Goal: Task Accomplishment & Management: Complete application form

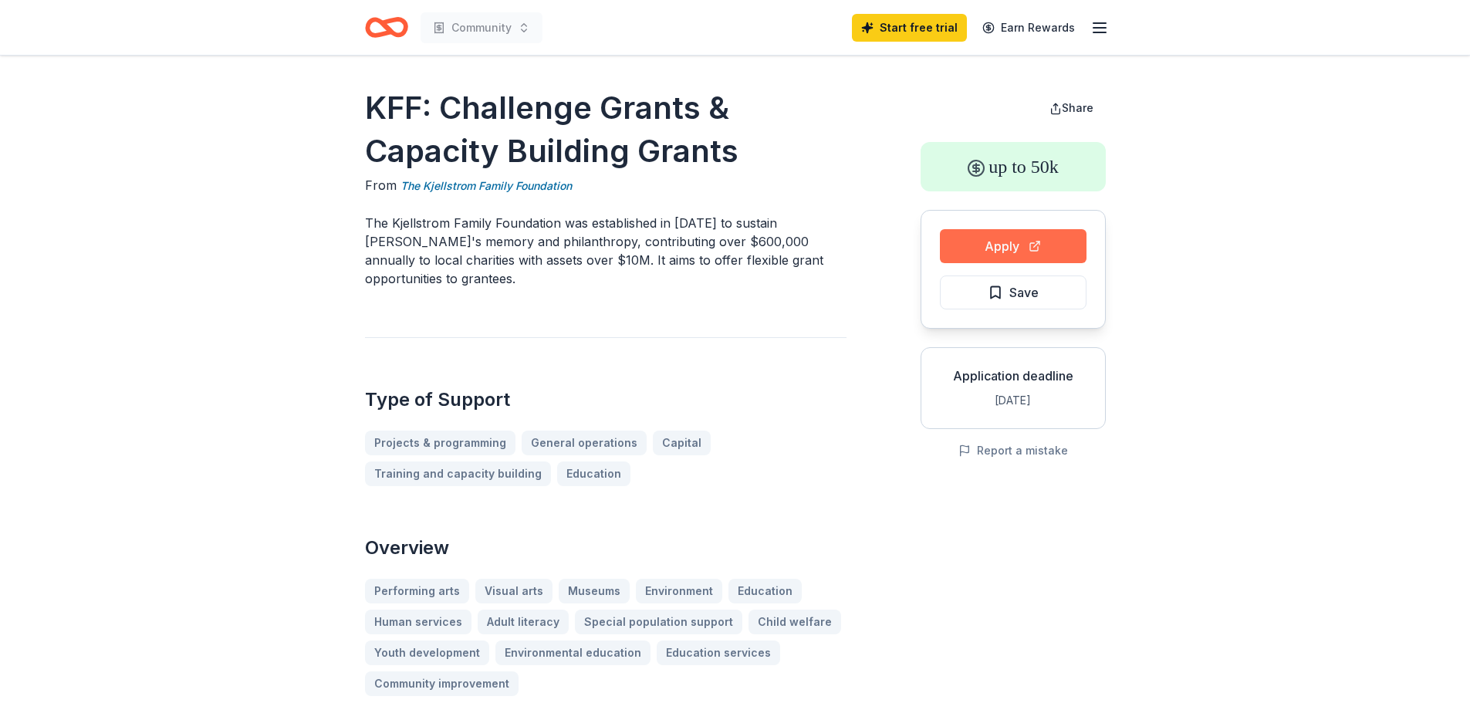
click at [981, 248] on button "Apply" at bounding box center [1013, 246] width 147 height 34
click at [1095, 28] on line "button" at bounding box center [1099, 28] width 12 height 0
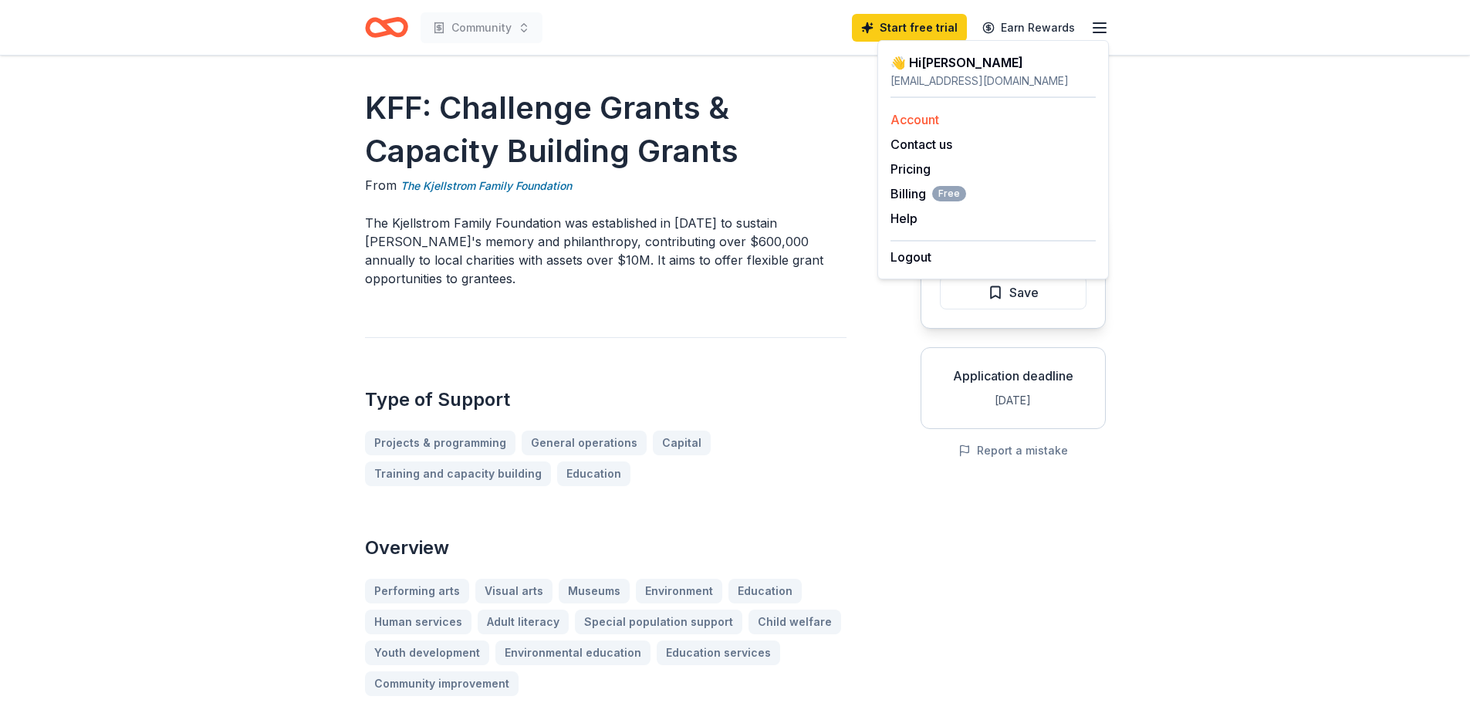
click at [918, 112] on link "Account" at bounding box center [914, 119] width 49 height 15
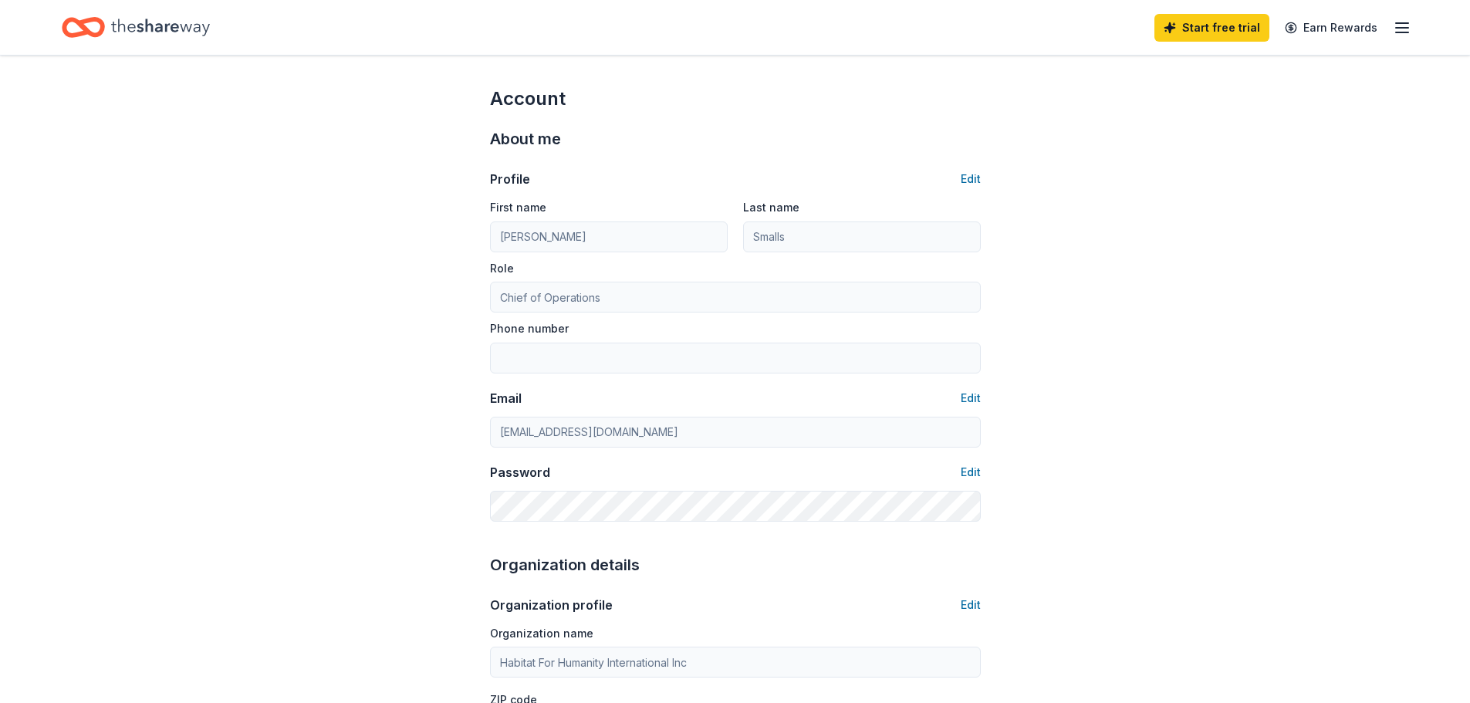
click at [915, 120] on div "About me Profile Edit First name Joshelynn Last name Smalls Role Chief of Opera…" at bounding box center [735, 324] width 491 height 426
click at [1402, 29] on icon "button" at bounding box center [1401, 28] width 19 height 19
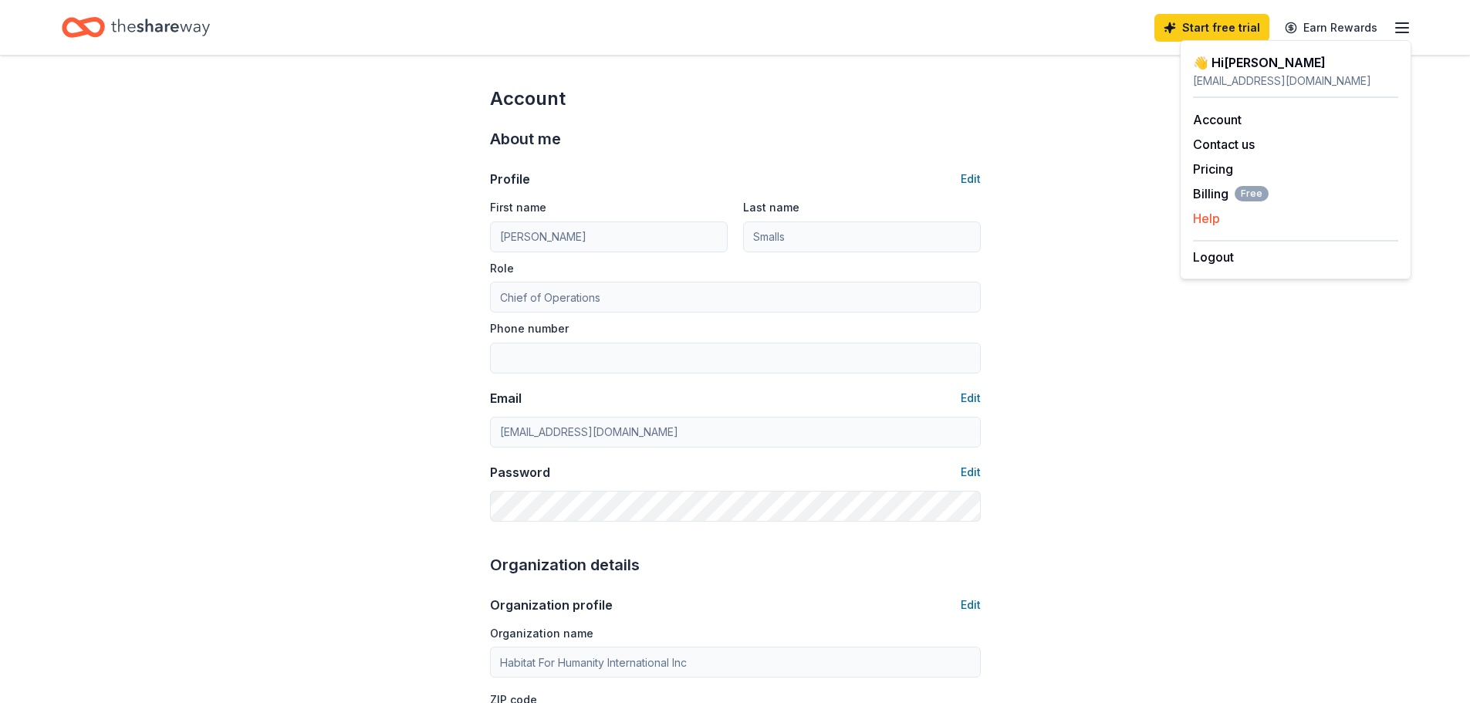
click at [1214, 221] on button "Help" at bounding box center [1206, 218] width 27 height 19
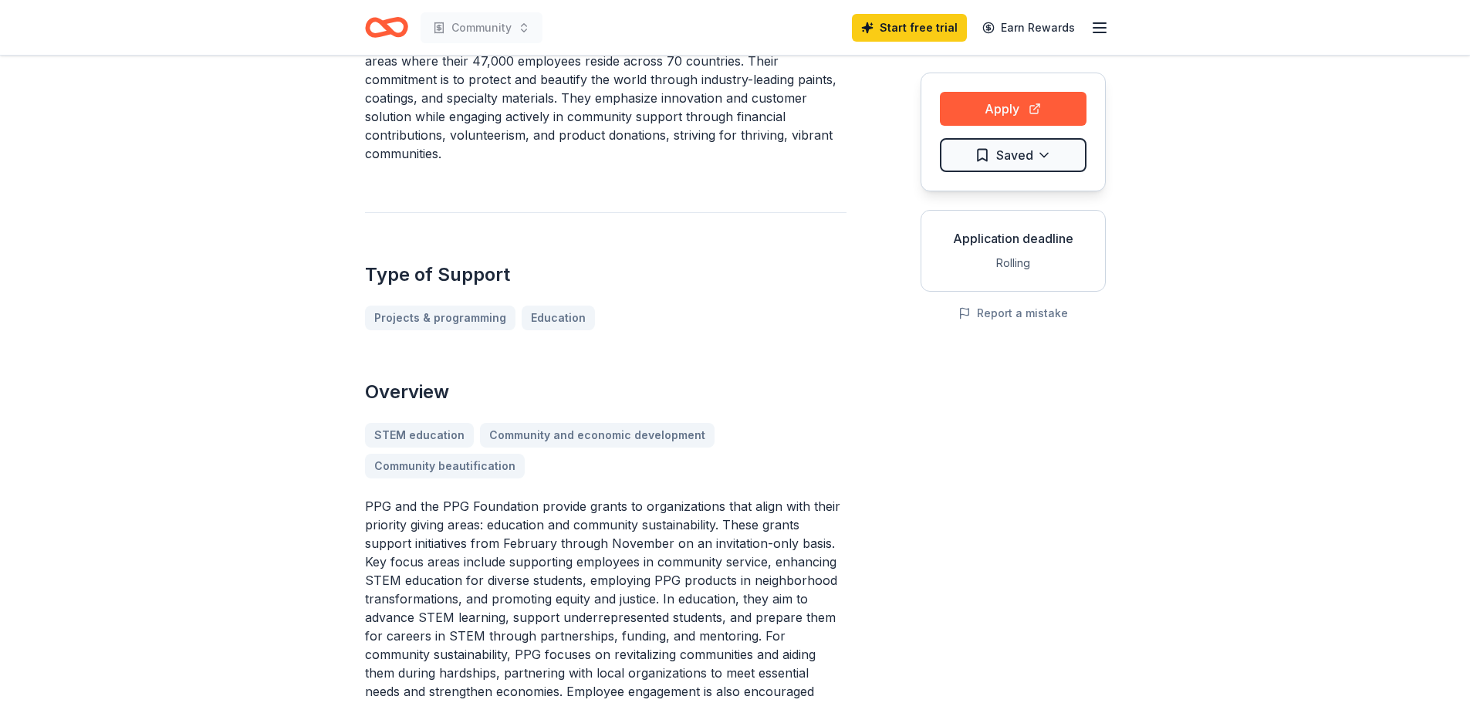
scroll to position [77, 0]
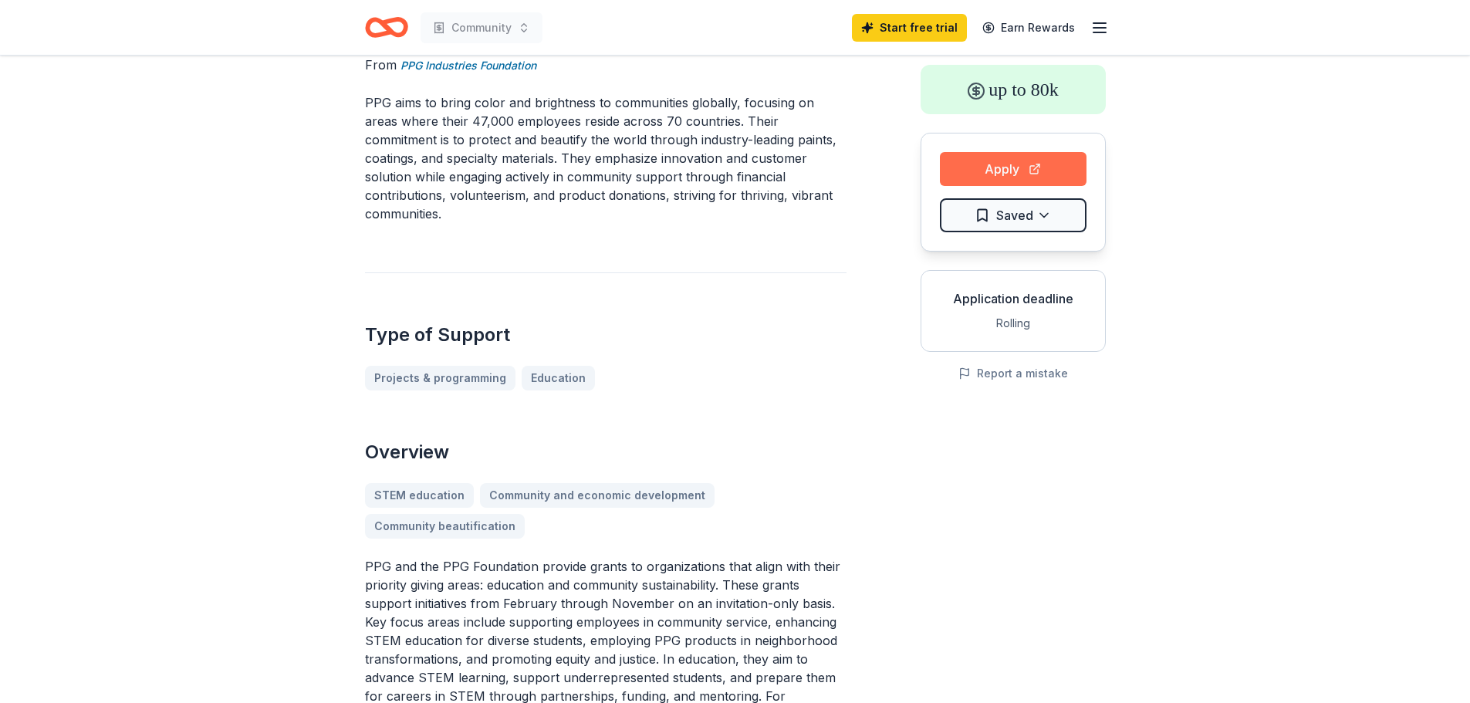
click at [973, 166] on button "Apply" at bounding box center [1013, 169] width 147 height 34
click at [1008, 172] on button "Apply" at bounding box center [1013, 169] width 147 height 34
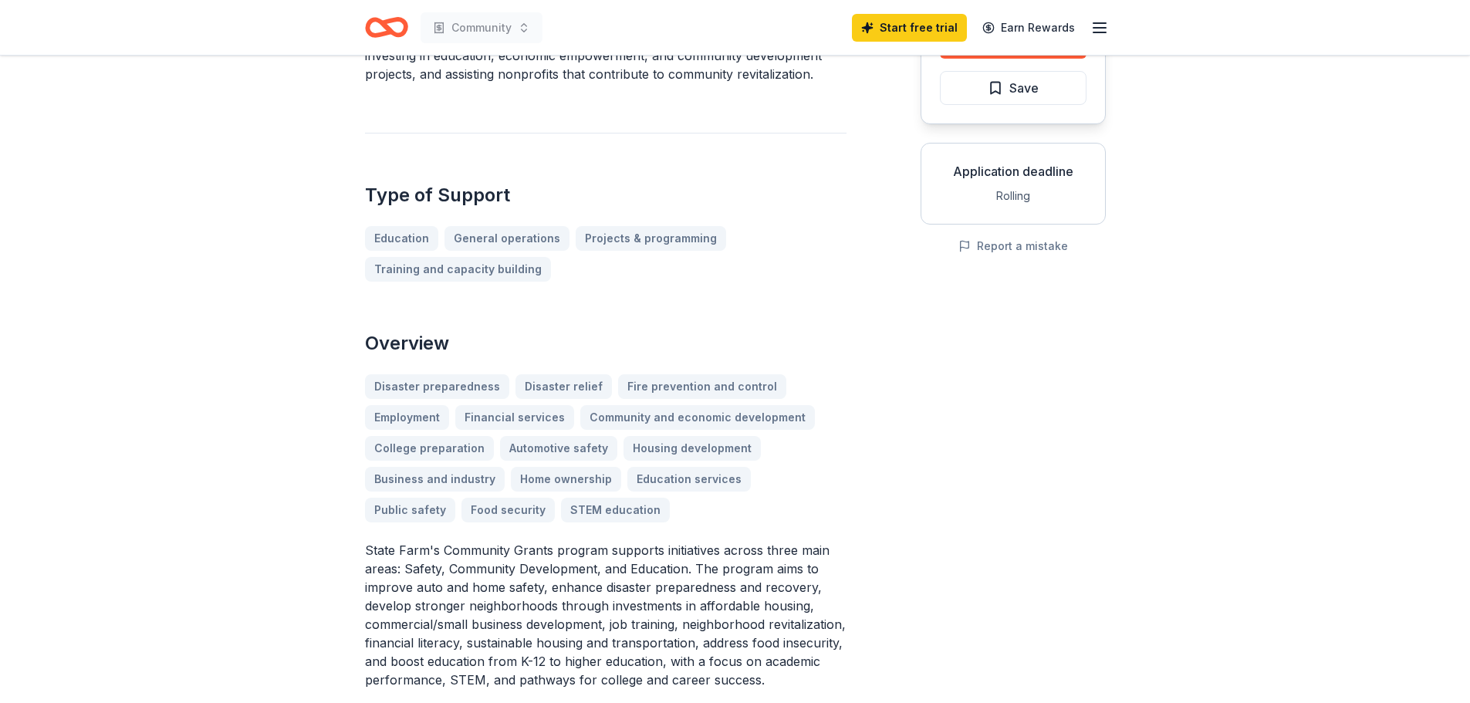
scroll to position [231, 0]
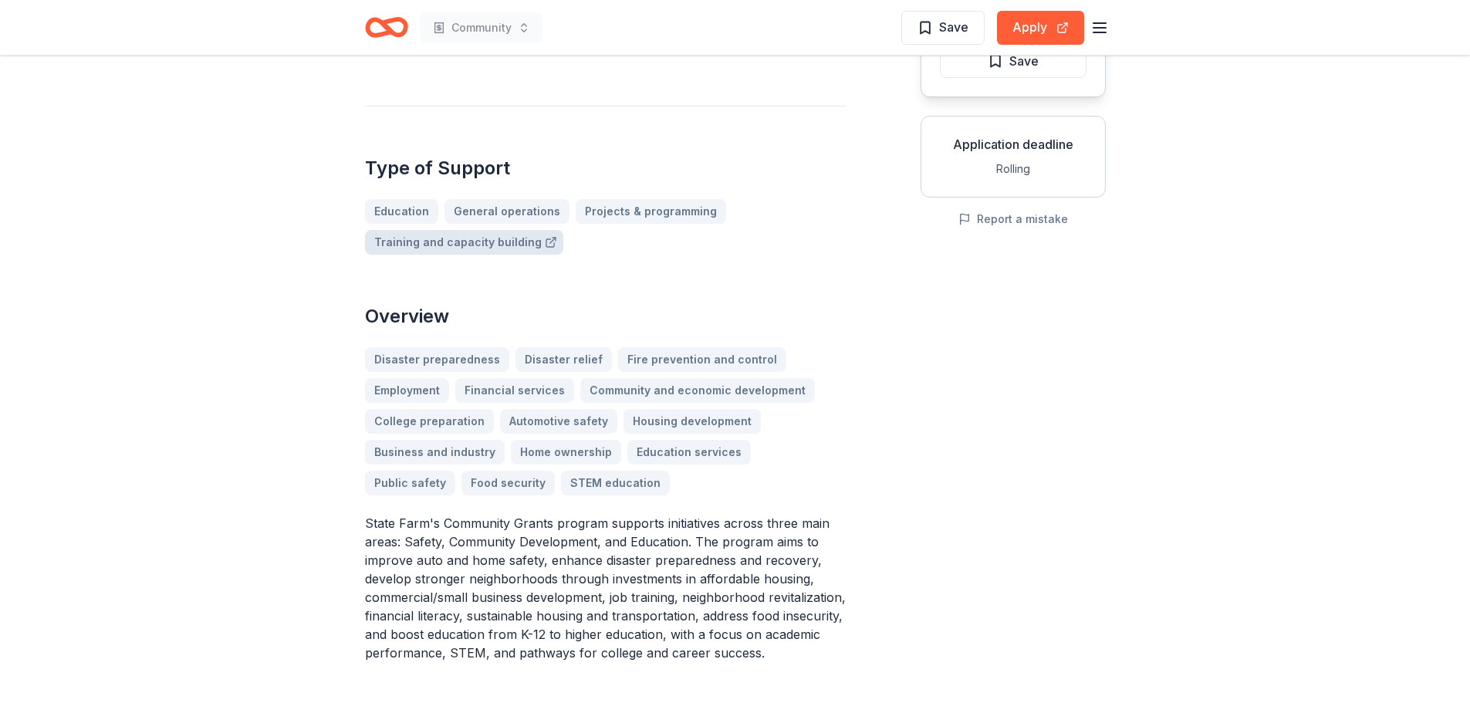
click at [491, 245] on link "Training and capacity building" at bounding box center [464, 242] width 198 height 25
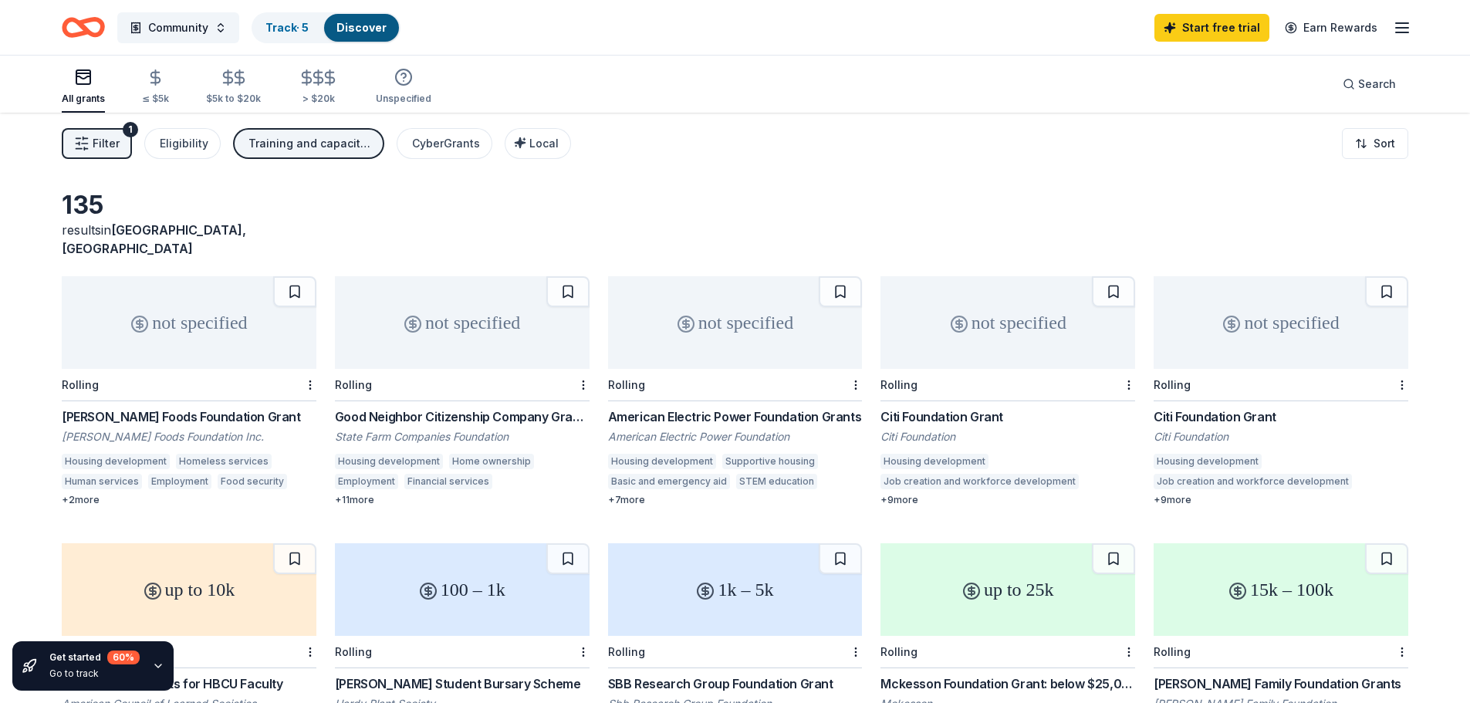
click at [484, 309] on div "not specified" at bounding box center [462, 322] width 255 height 93
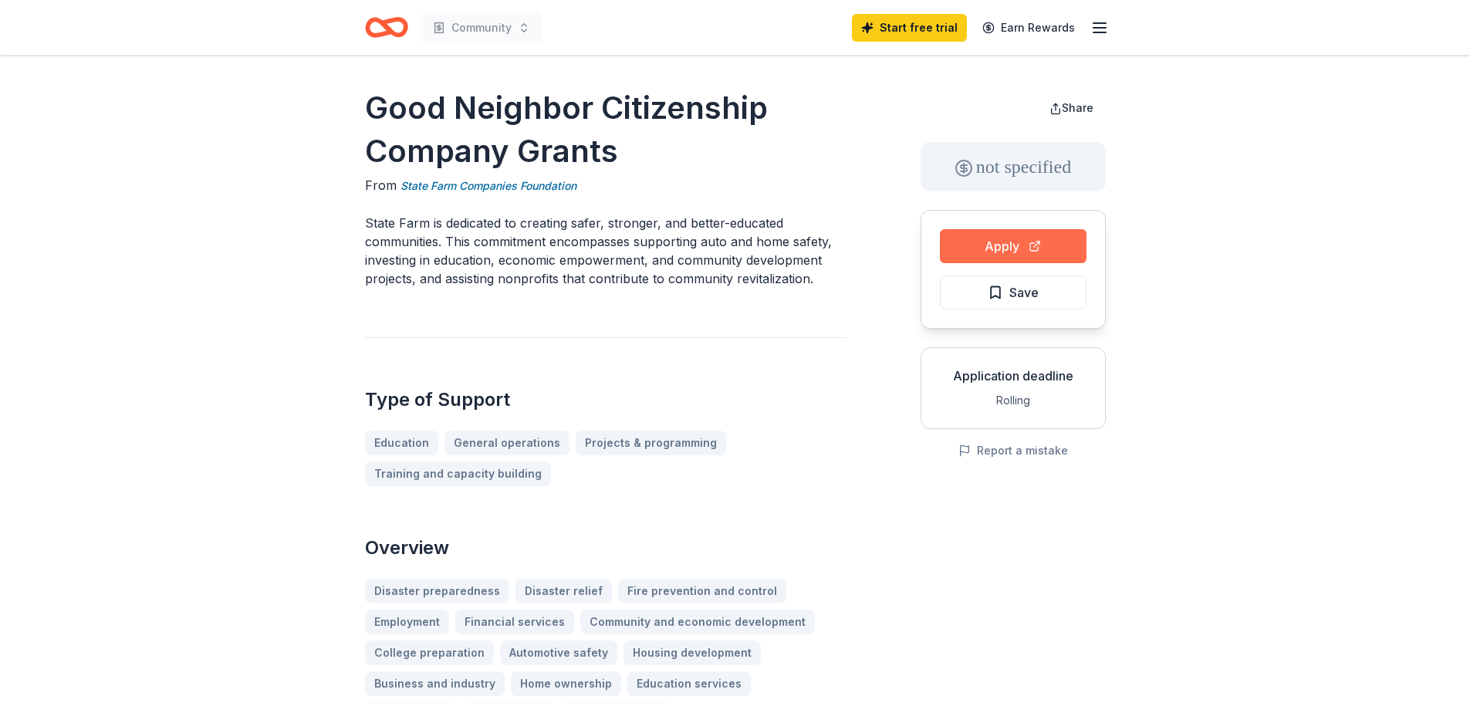
click at [997, 241] on button "Apply" at bounding box center [1013, 246] width 147 height 34
